Goal: Transaction & Acquisition: Purchase product/service

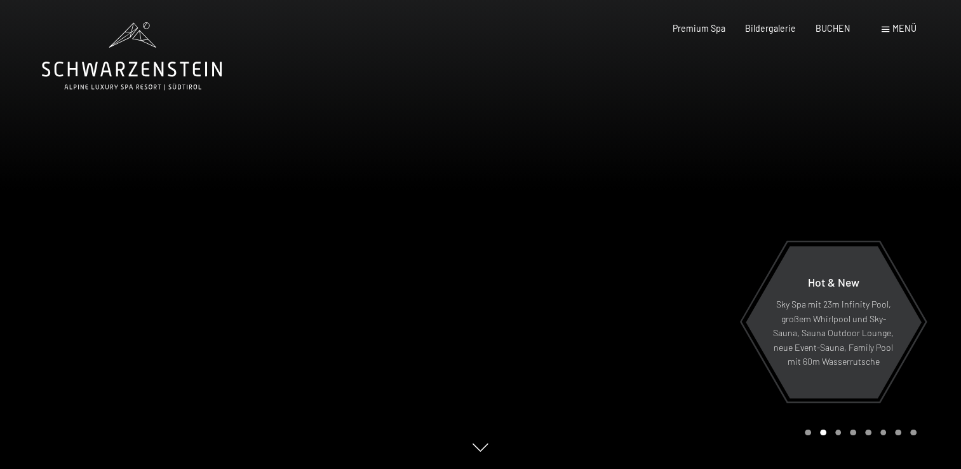
click at [887, 29] on span at bounding box center [886, 30] width 8 height 6
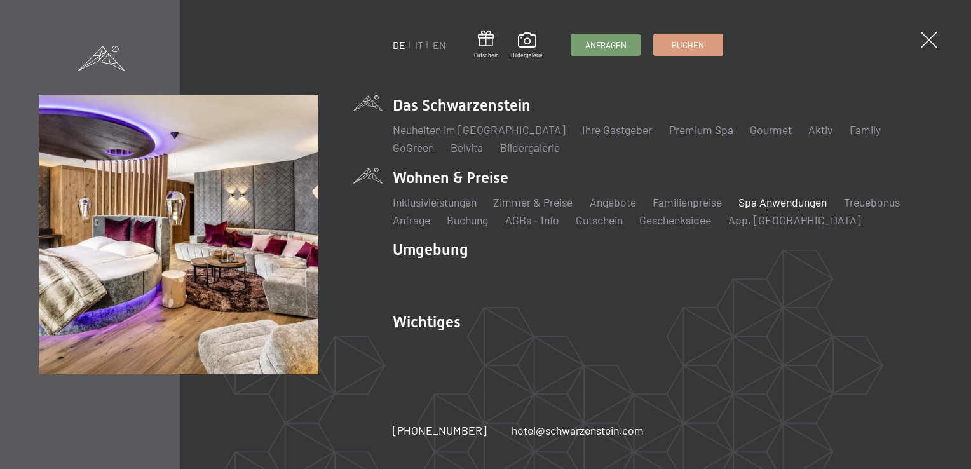
click at [777, 205] on link "Spa Anwendungen" at bounding box center [782, 202] width 88 height 14
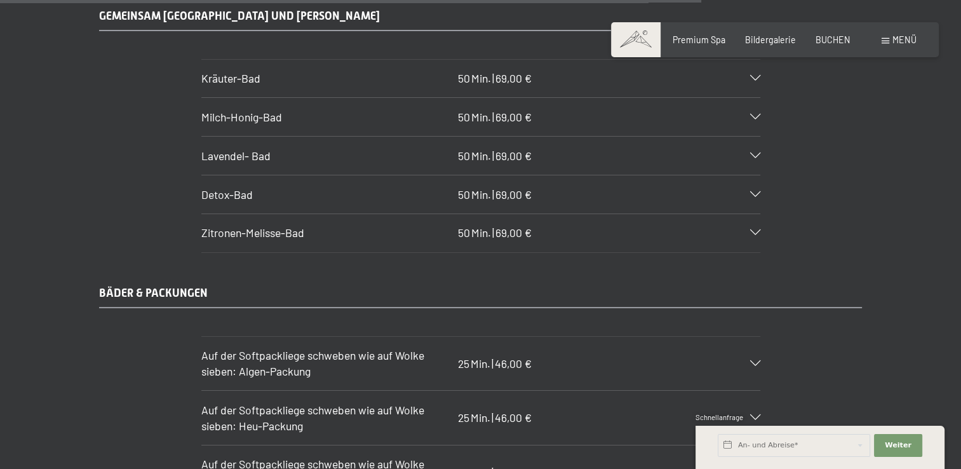
scroll to position [6501, 0]
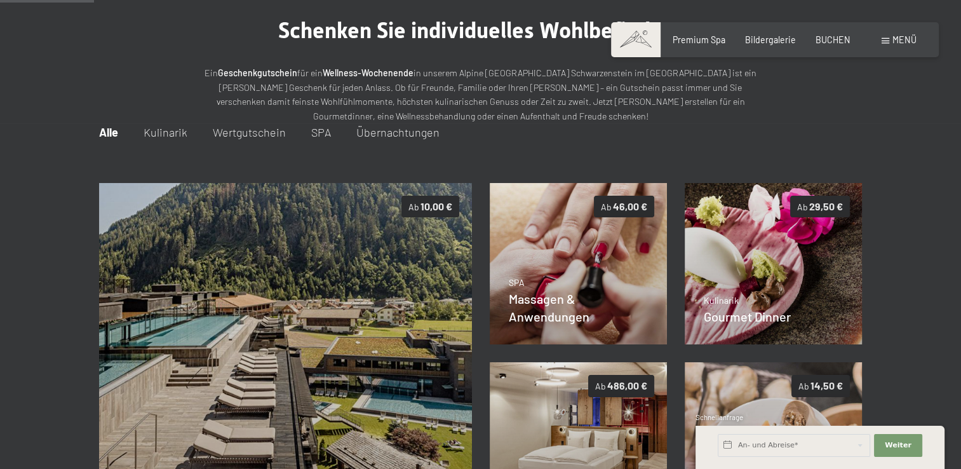
scroll to position [93, 0]
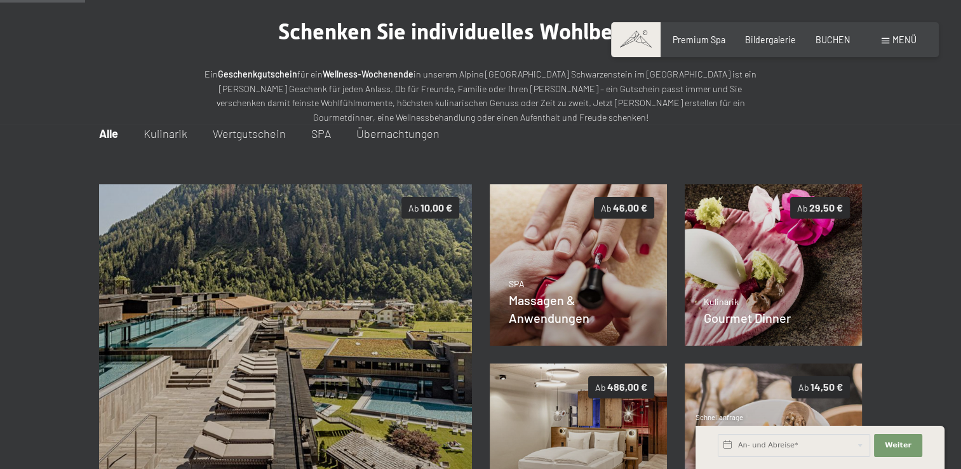
click at [314, 129] on span "SPA" at bounding box center [321, 133] width 20 height 14
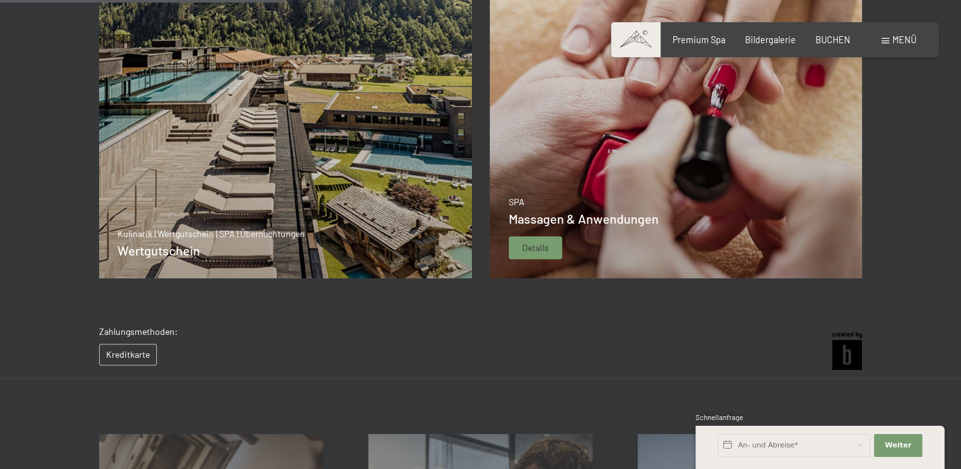
scroll to position [368, 0]
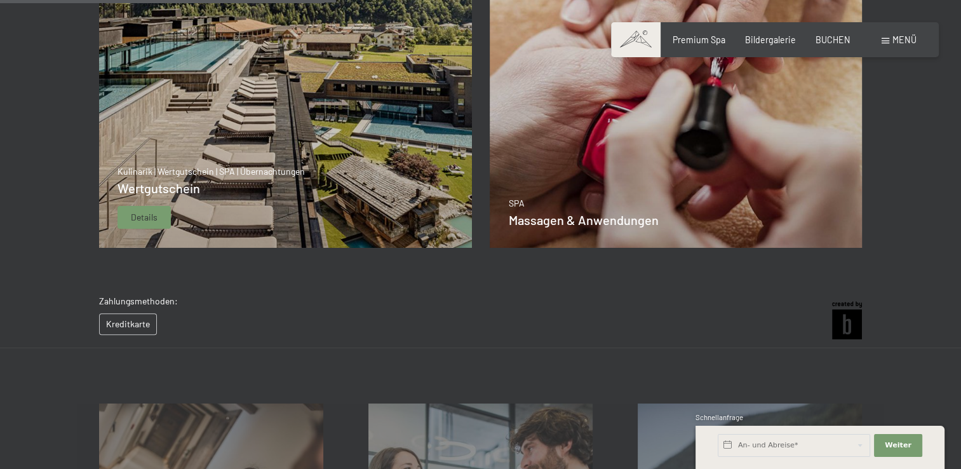
click at [224, 216] on div "Kulinarik | Wertgutschein | SPA | Übernachtungen Wertgutschein Details" at bounding box center [211, 197] width 187 height 64
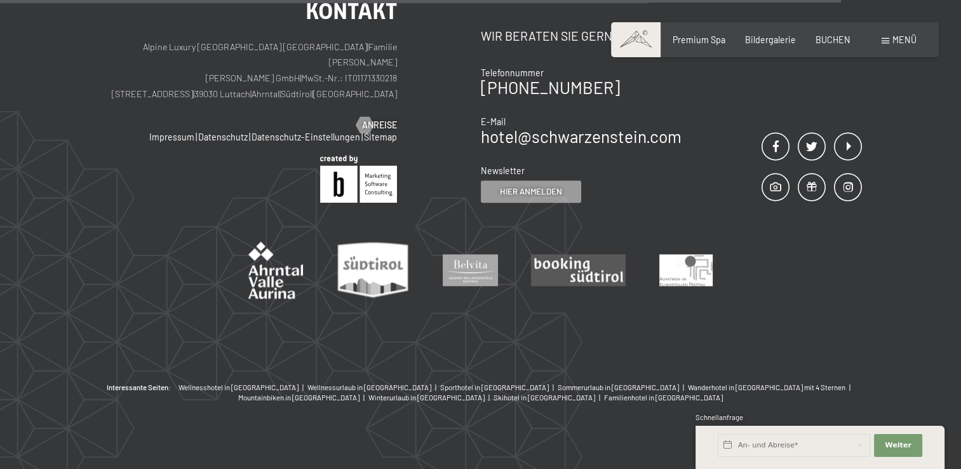
scroll to position [1395, 0]
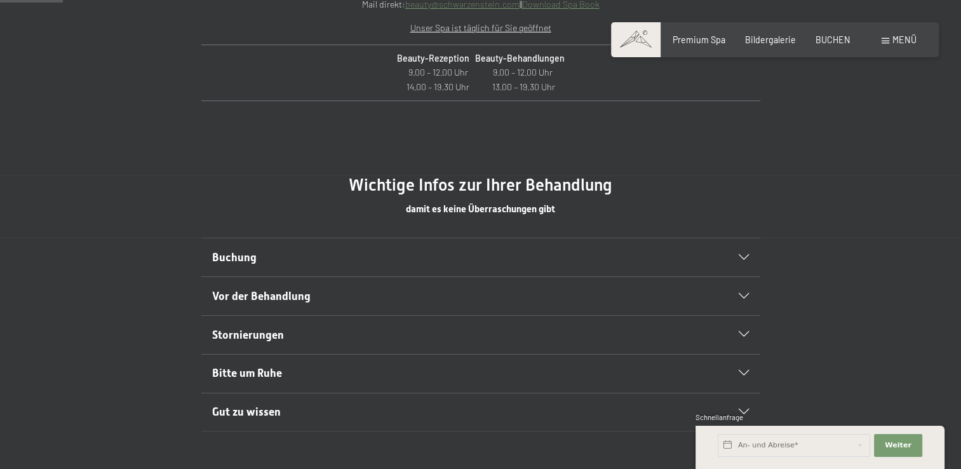
click at [394, 259] on h2 "Buchung" at bounding box center [453, 258] width 483 height 16
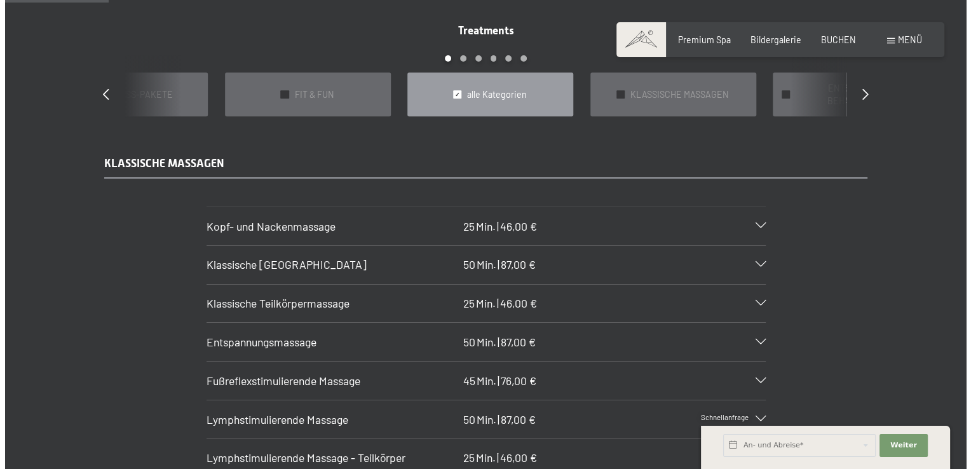
scroll to position [896, 0]
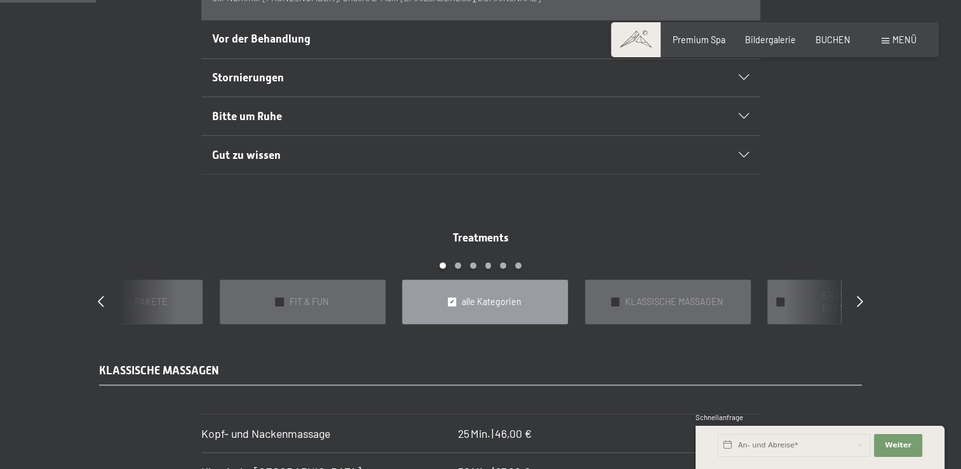
click at [882, 37] on div "Menü" at bounding box center [899, 40] width 35 height 13
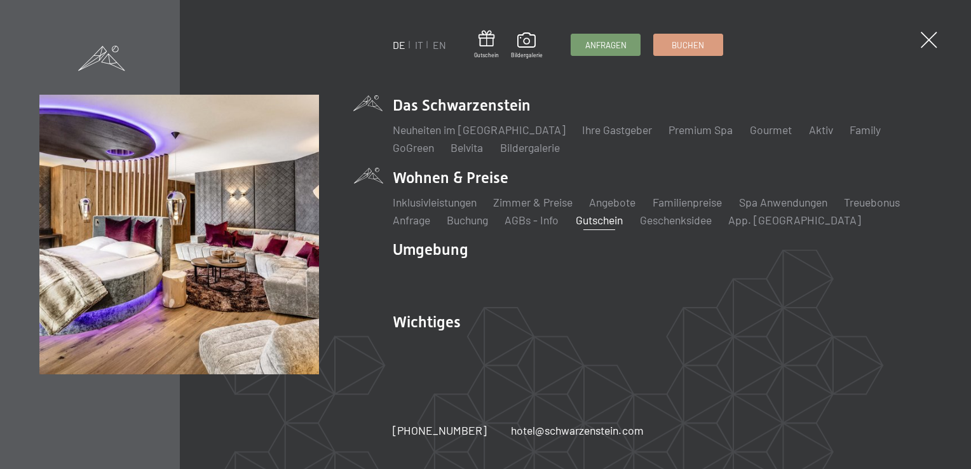
click at [613, 222] on link "Gutschein" at bounding box center [599, 220] width 47 height 14
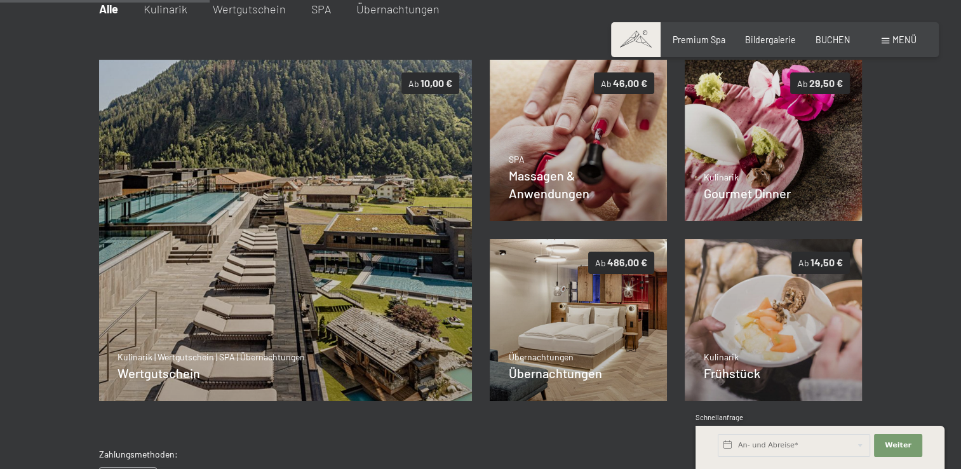
scroll to position [215, 0]
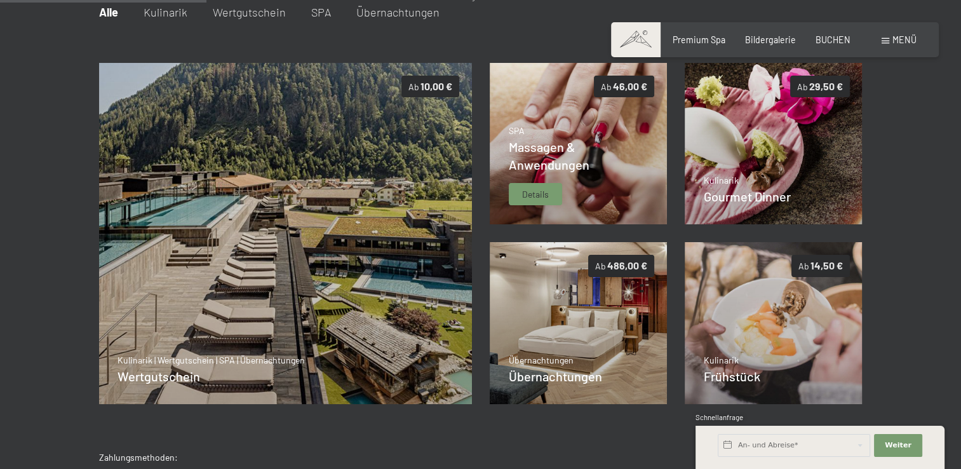
click at [607, 191] on div "SPA Massagen & Anwendungen Details" at bounding box center [579, 165] width 140 height 81
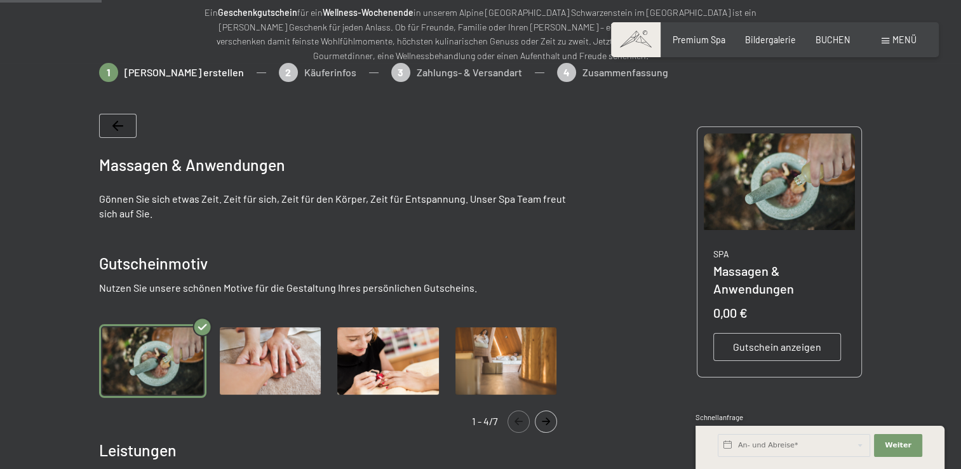
scroll to position [154, 0]
click at [280, 347] on img "Gallery" at bounding box center [270, 362] width 107 height 74
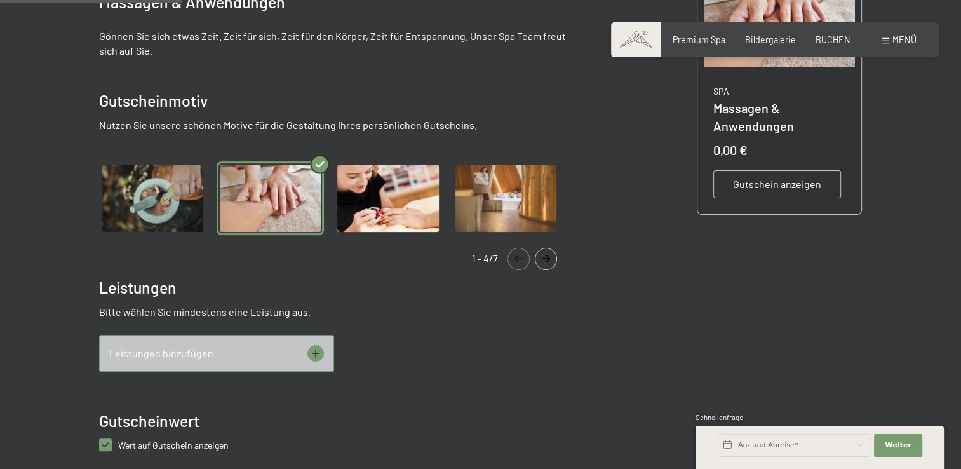
scroll to position [0, 0]
